Goal: Task Accomplishment & Management: Use online tool/utility

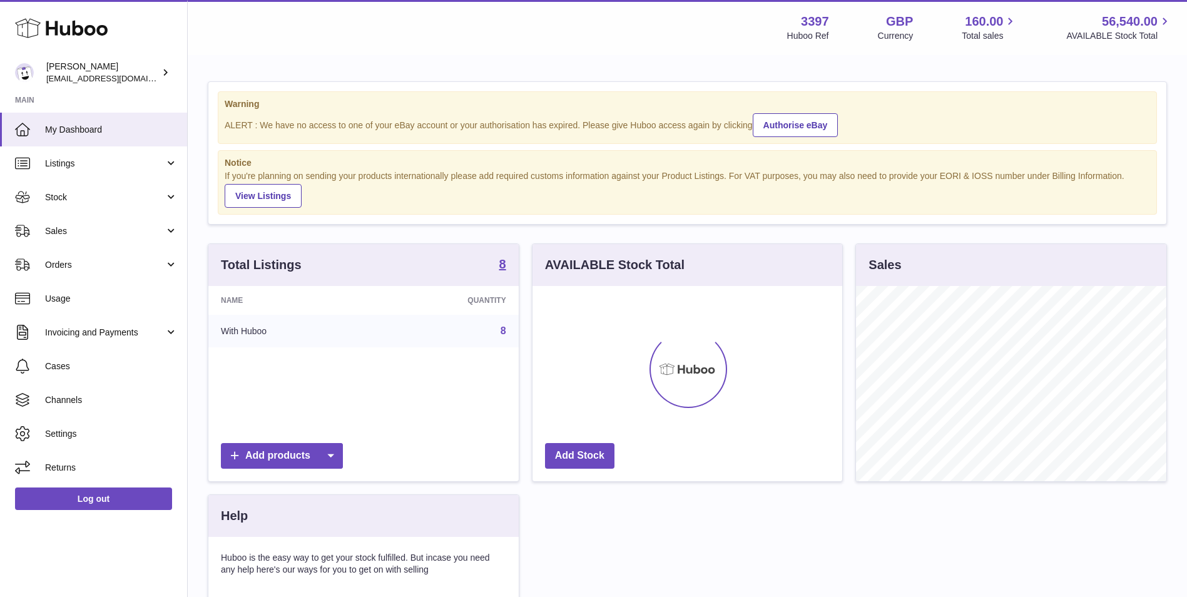
scroll to position [195, 310]
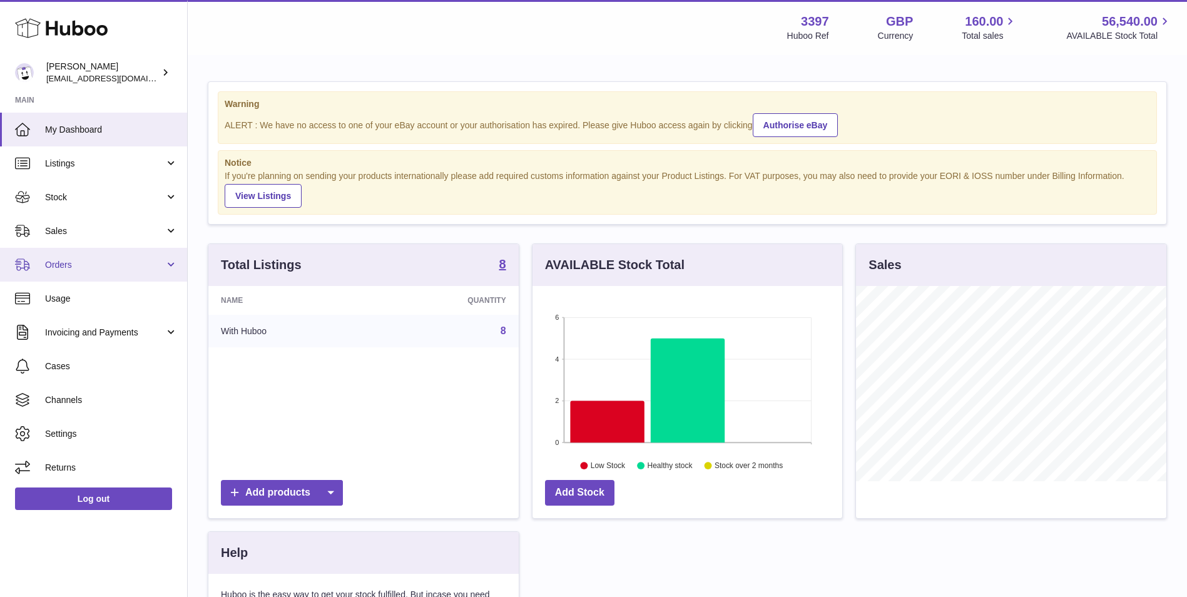
click at [96, 266] on span "Orders" at bounding box center [105, 265] width 120 height 12
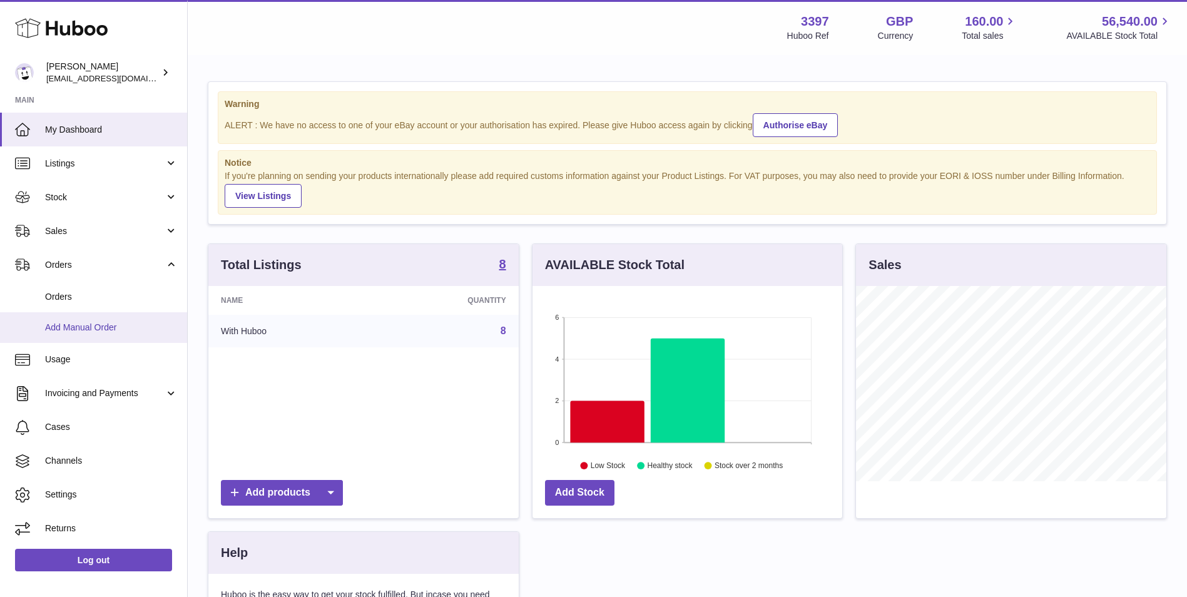
click at [96, 335] on link "Add Manual Order" at bounding box center [93, 327] width 187 height 31
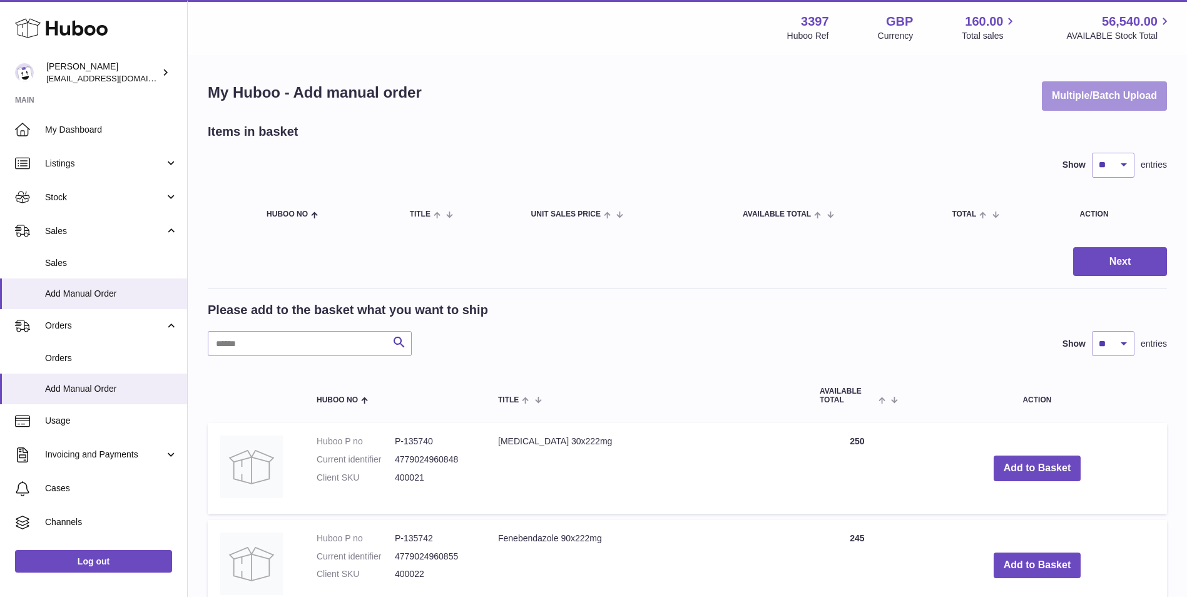
click at [1144, 102] on button "Multiple/Batch Upload" at bounding box center [1104, 95] width 125 height 29
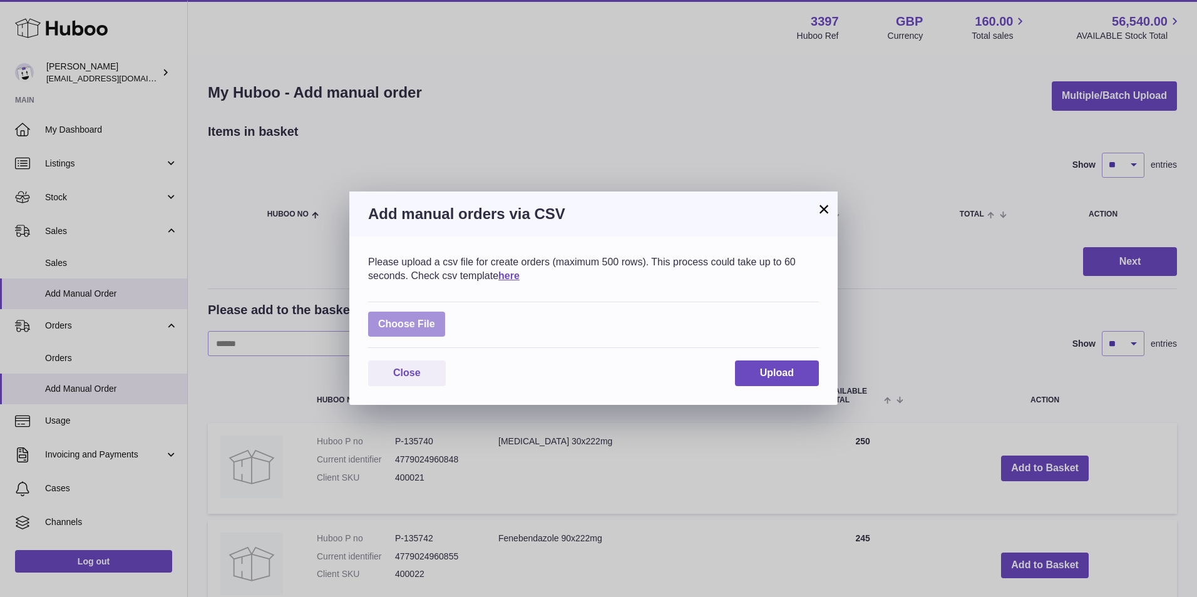
click at [402, 320] on label at bounding box center [406, 325] width 77 height 26
click at [435, 319] on input "file" at bounding box center [435, 318] width 1 height 1
type input "**********"
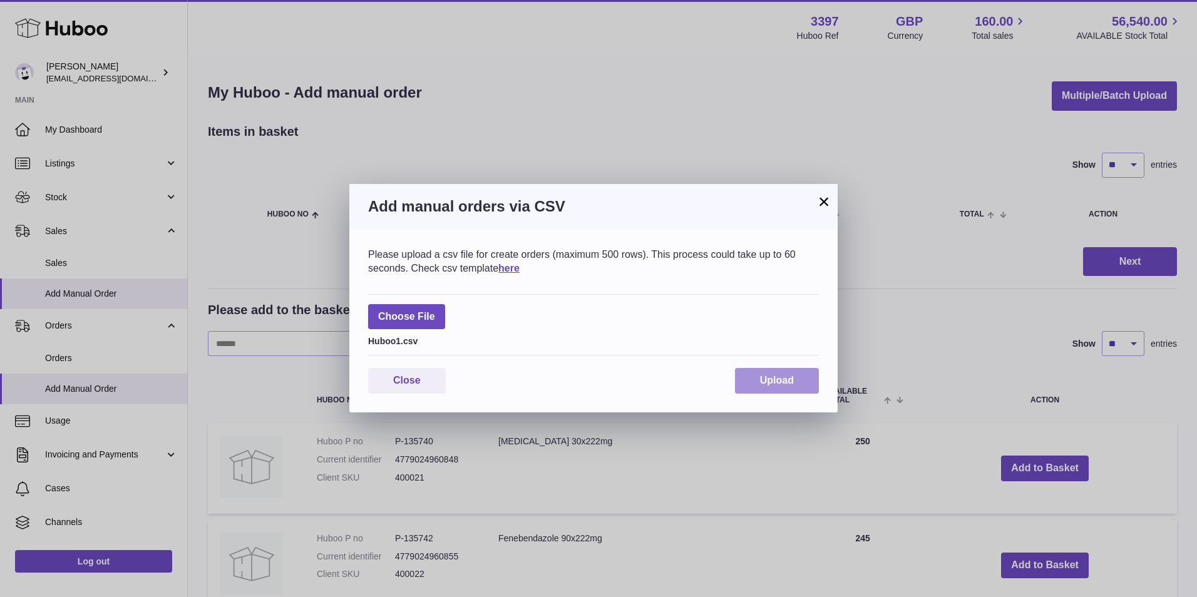
click at [787, 377] on span "Upload" at bounding box center [777, 380] width 34 height 11
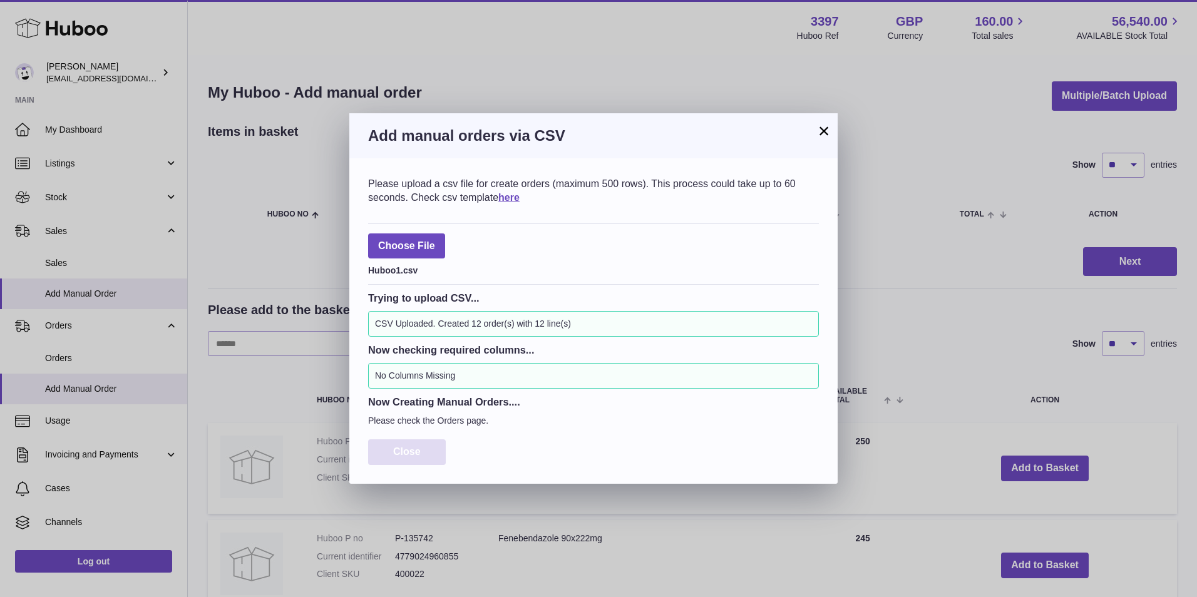
click at [421, 443] on button "Close" at bounding box center [407, 452] width 78 height 26
